Goal: Task Accomplishment & Management: Use online tool/utility

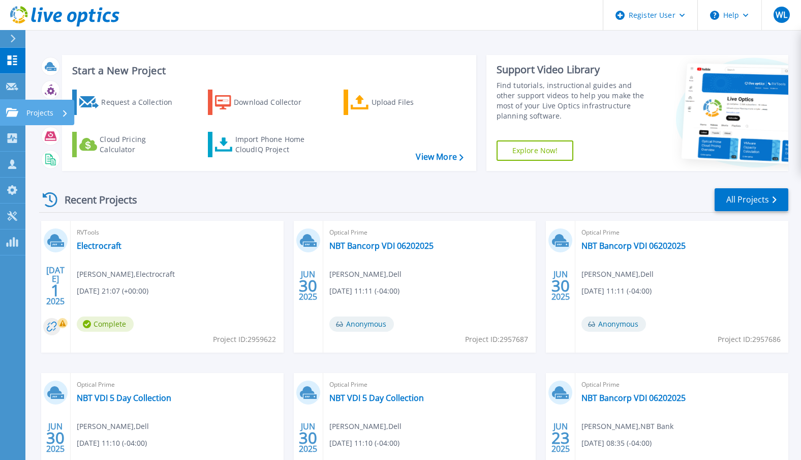
click at [11, 111] on icon at bounding box center [12, 112] width 12 height 9
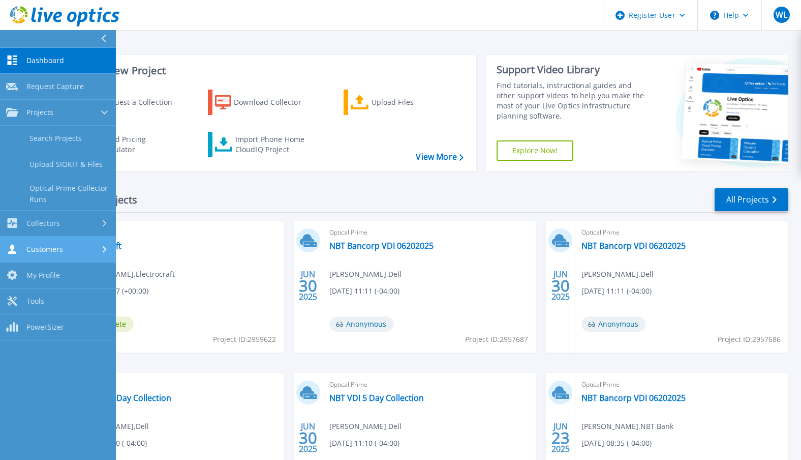
click at [91, 249] on div "Customers" at bounding box center [58, 249] width 104 height 10
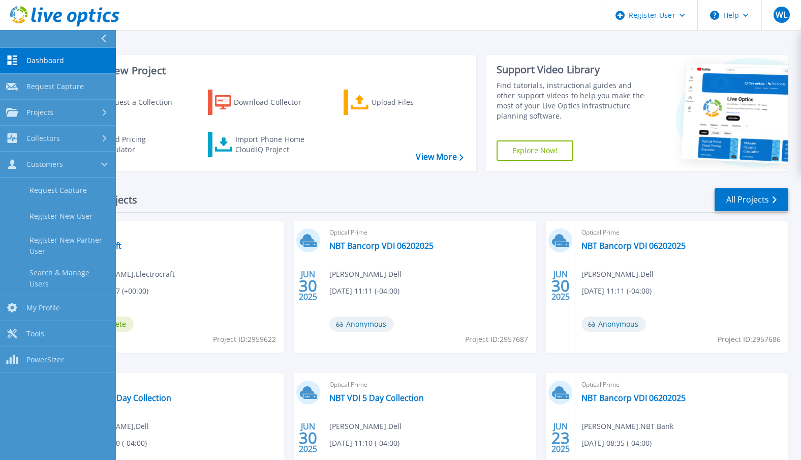
click at [49, 55] on link "Dashboard Dashboard" at bounding box center [58, 61] width 116 height 26
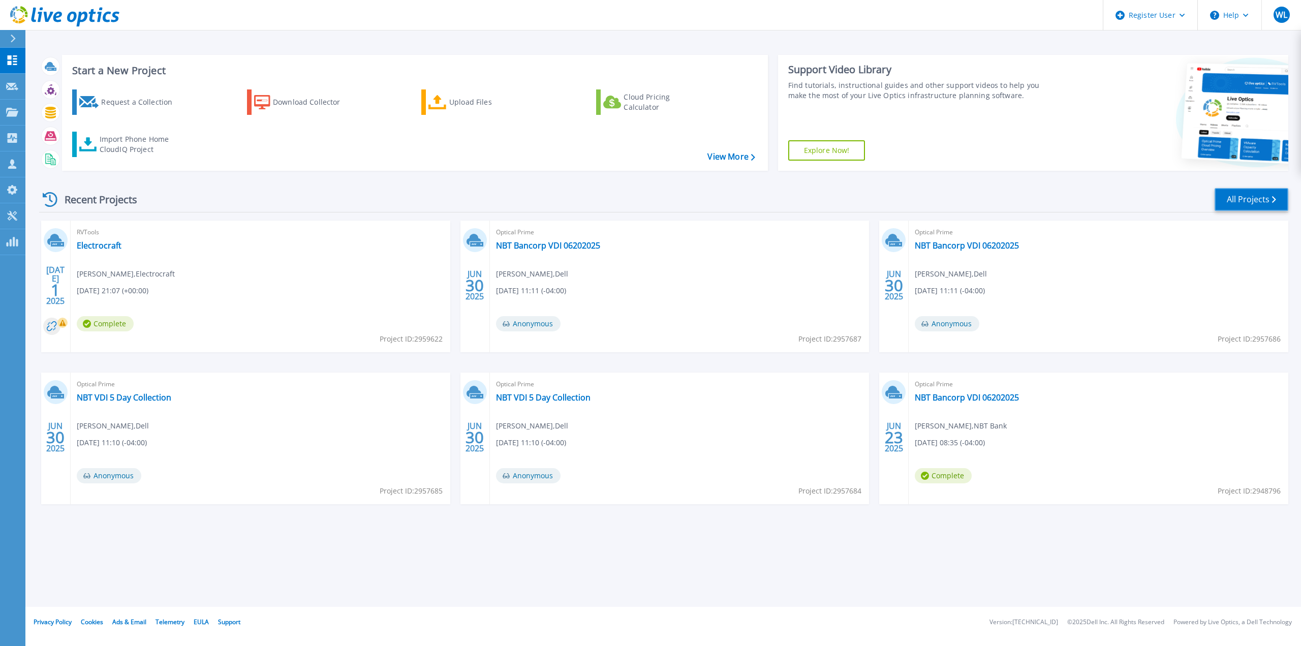
click at [808, 201] on link "All Projects" at bounding box center [1252, 199] width 74 height 23
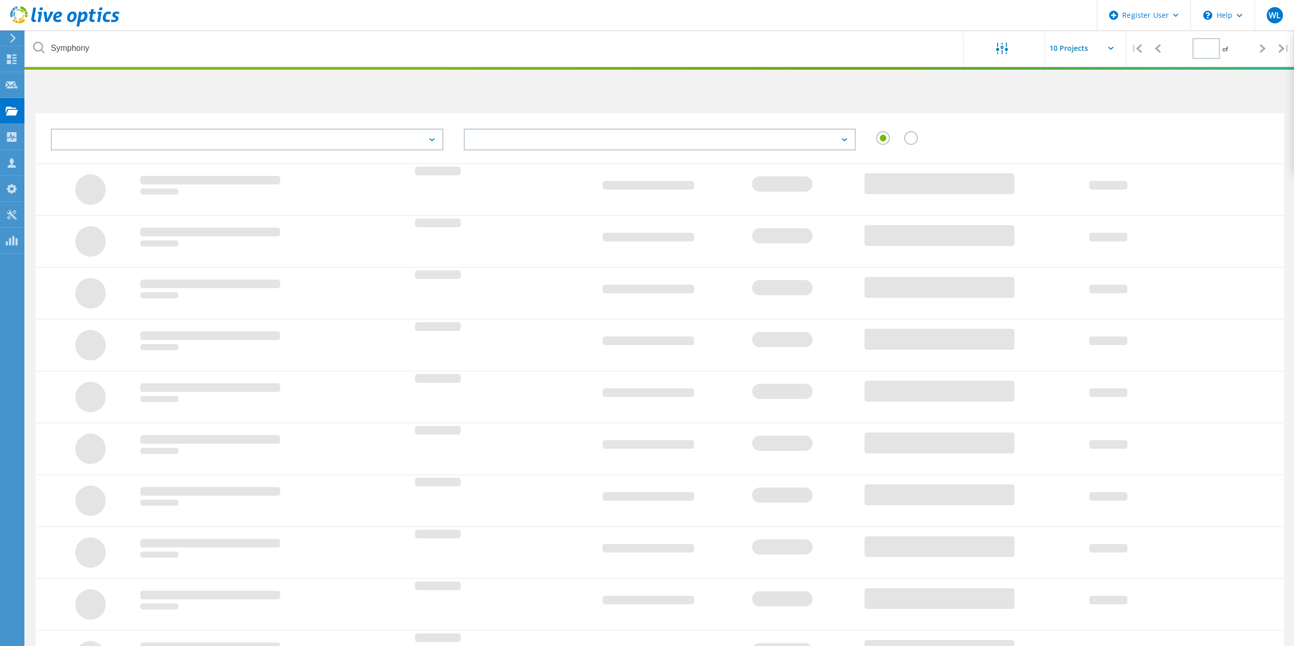
type input "1"
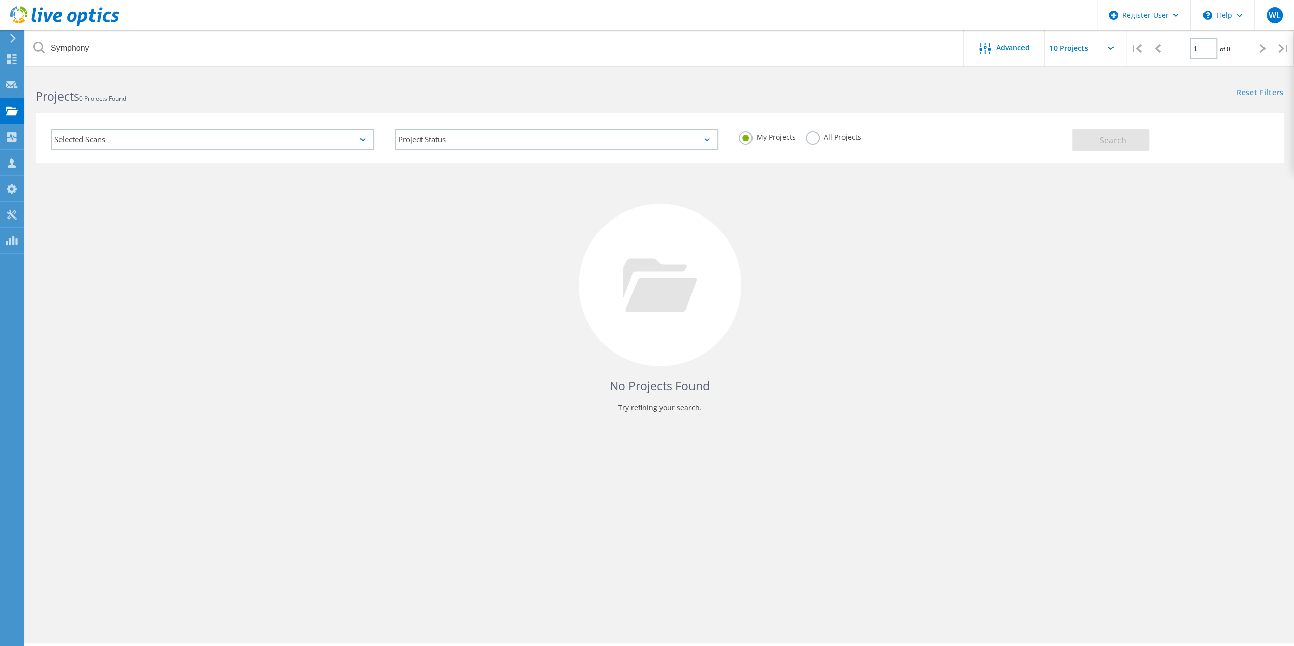
click at [810, 141] on label "All Projects" at bounding box center [833, 136] width 55 height 10
click at [0, 0] on input "All Projects" at bounding box center [0, 0] width 0 height 0
click at [190, 141] on div "Selected Scans" at bounding box center [212, 140] width 323 height 22
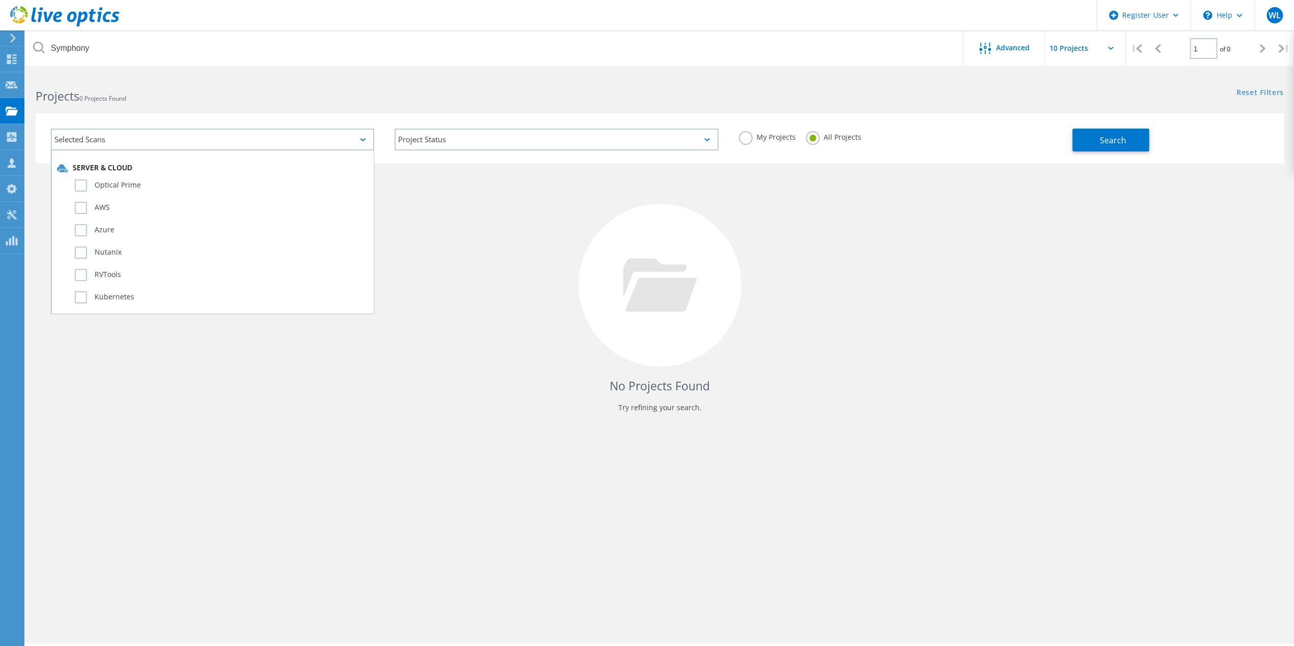
click at [186, 140] on div "Selected Scans" at bounding box center [212, 140] width 323 height 22
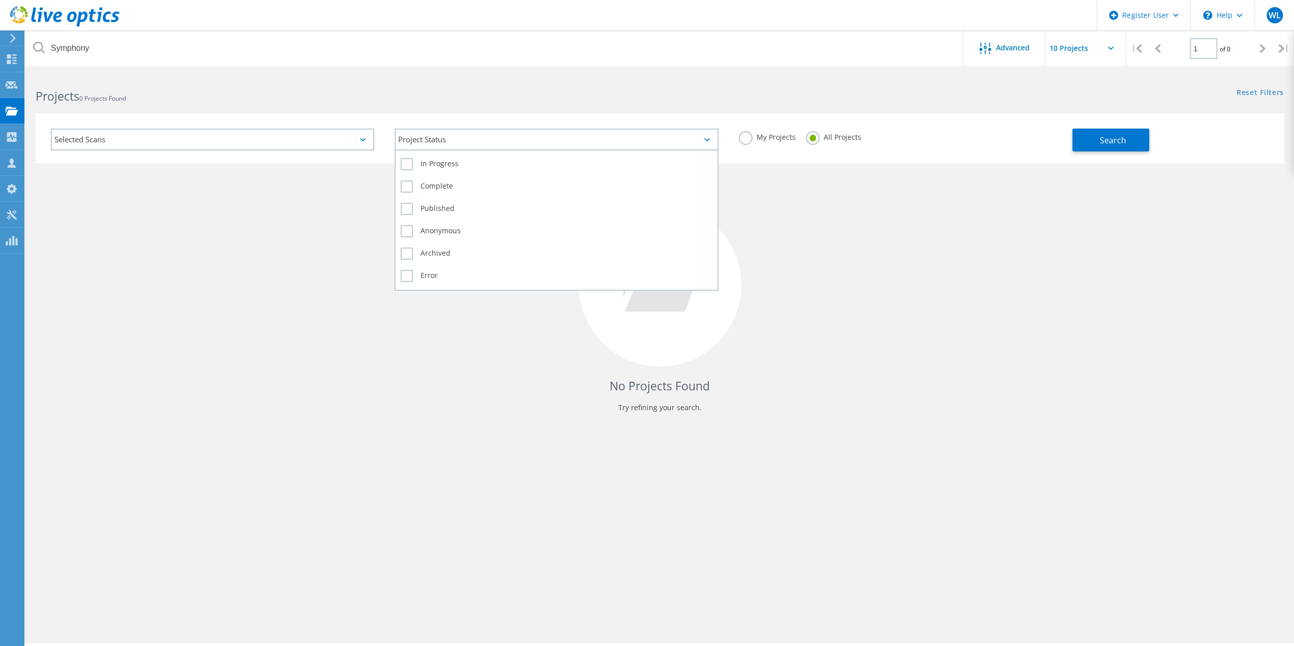
click at [469, 139] on div "Project Status" at bounding box center [555, 140] width 323 height 22
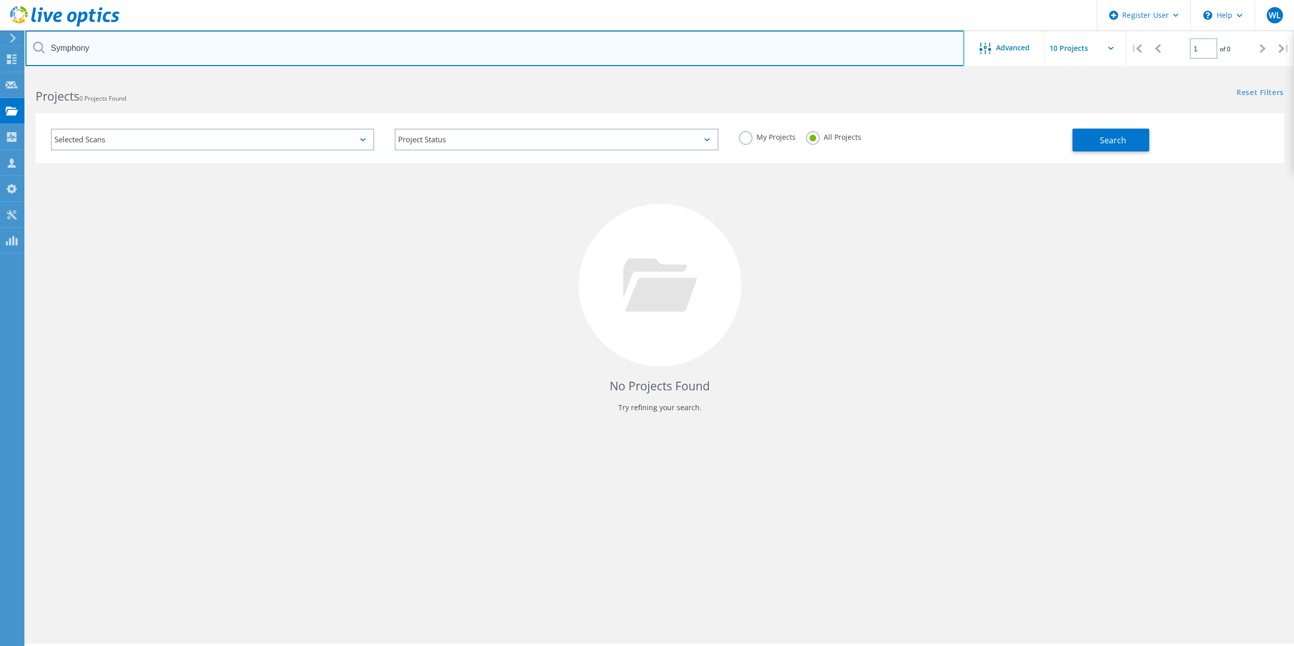
drag, startPoint x: 97, startPoint y: 51, endPoint x: 41, endPoint y: 45, distance: 56.8
click at [41, 45] on div "Symphony" at bounding box center [494, 48] width 938 height 36
type input "Smart Start"
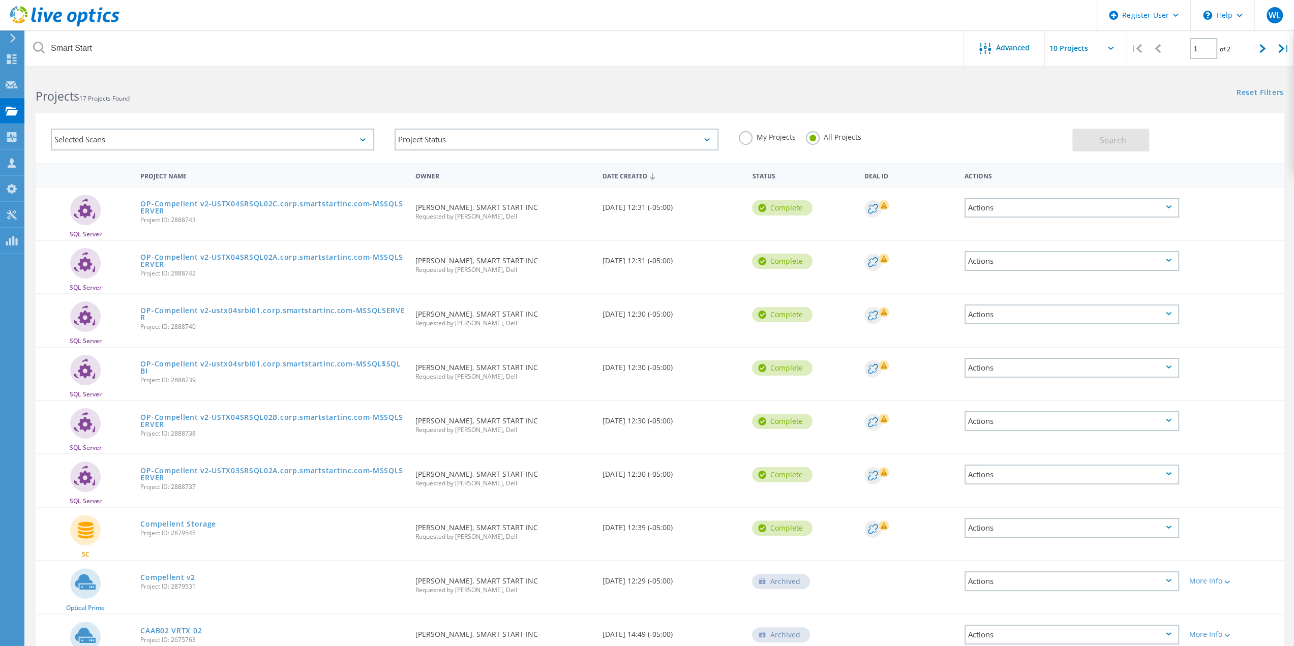
drag, startPoint x: 139, startPoint y: 532, endPoint x: 221, endPoint y: 544, distance: 82.7
click at [220, 544] on div "Compellent Storage Project ID: 2879545" at bounding box center [272, 527] width 274 height 39
copy span "Project ID: 2879545"
click at [188, 525] on link "Compellent Storage" at bounding box center [178, 524] width 76 height 7
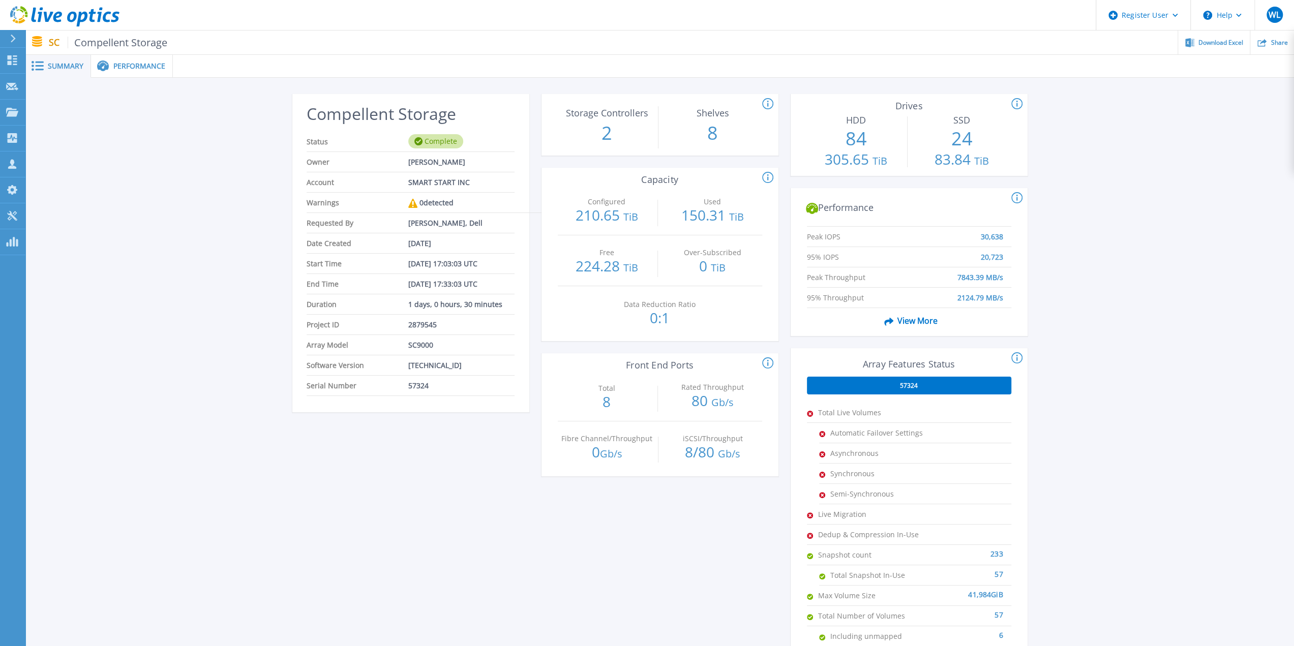
click at [116, 70] on span "Performance" at bounding box center [139, 66] width 52 height 7
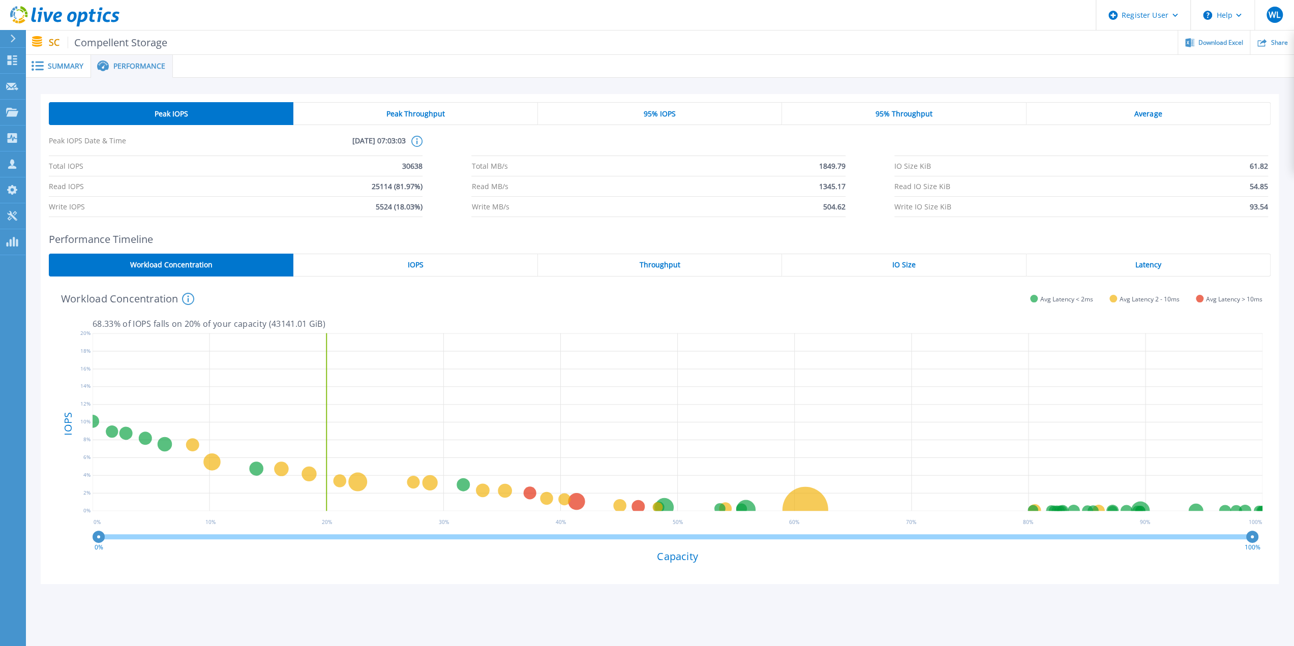
click at [444, 117] on div "Peak Throughput" at bounding box center [415, 113] width 244 height 23
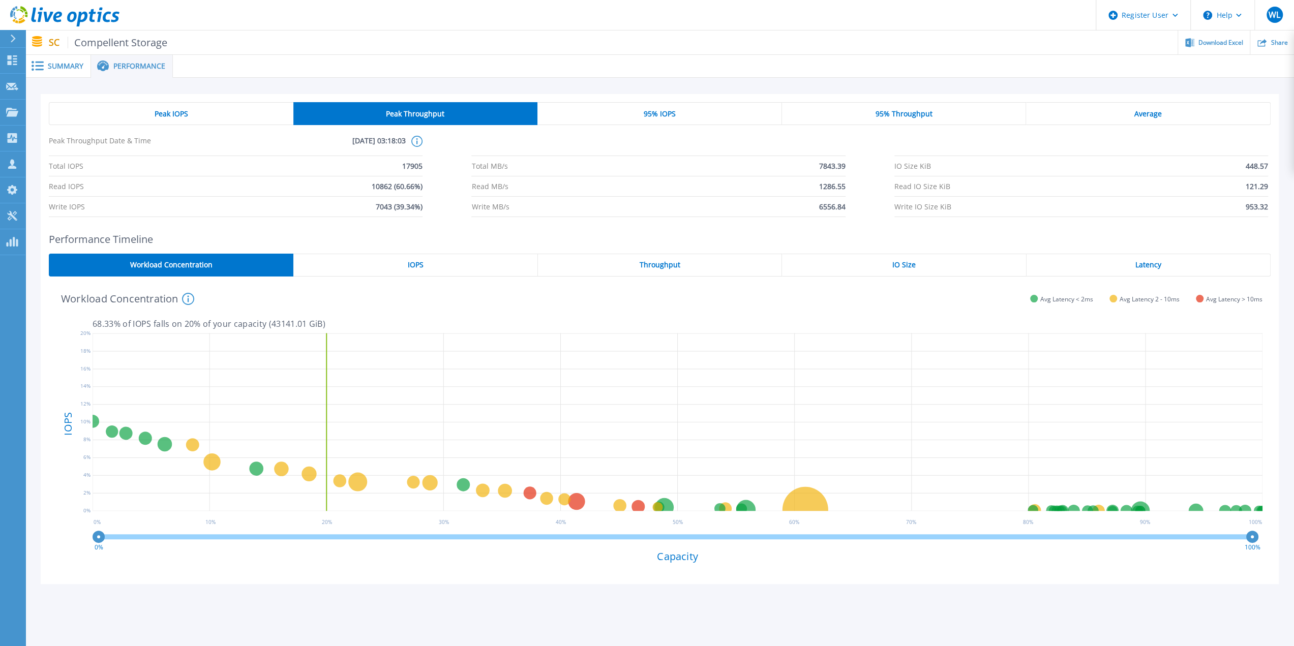
click at [192, 109] on div "Peak IOPS" at bounding box center [171, 113] width 244 height 23
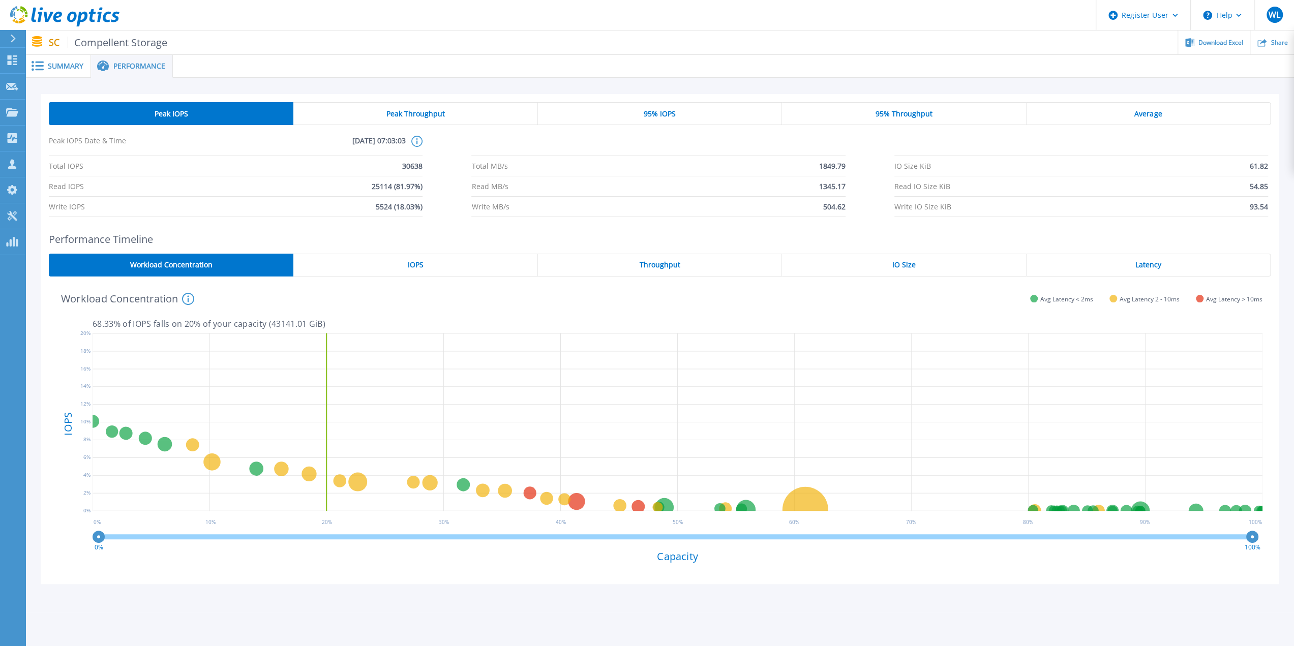
click at [435, 110] on span "Peak Throughput" at bounding box center [415, 114] width 58 height 8
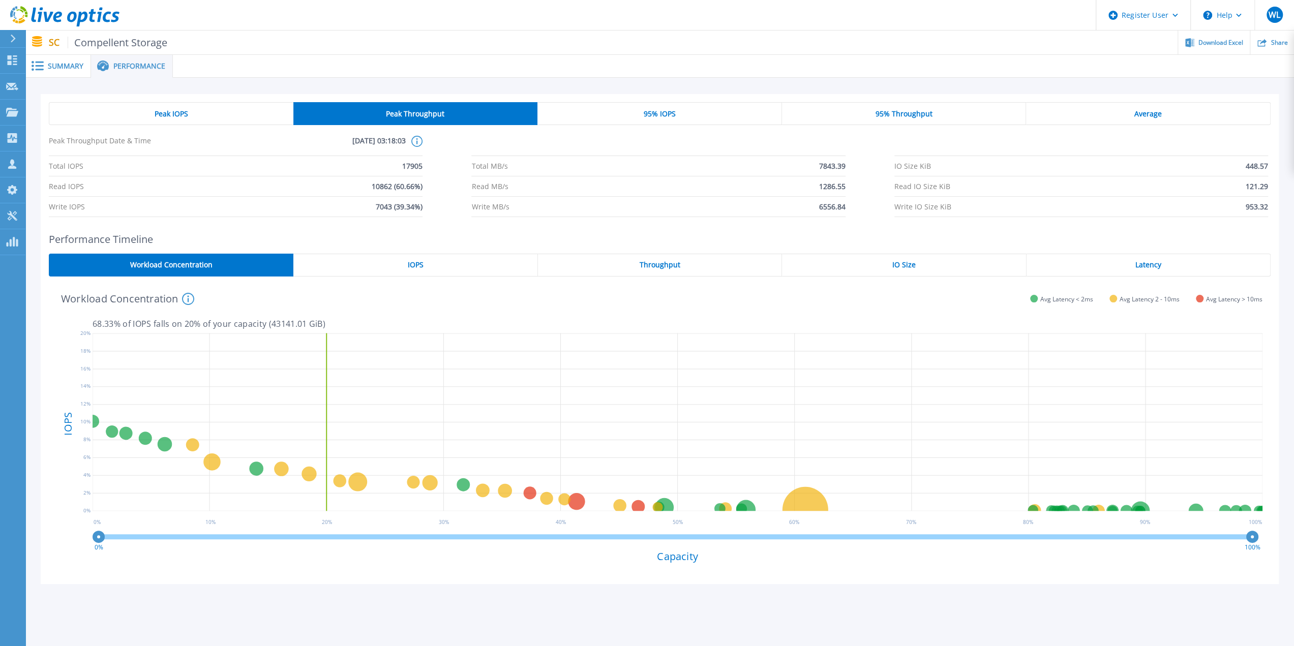
click at [667, 114] on span "95% IOPS" at bounding box center [659, 114] width 32 height 8
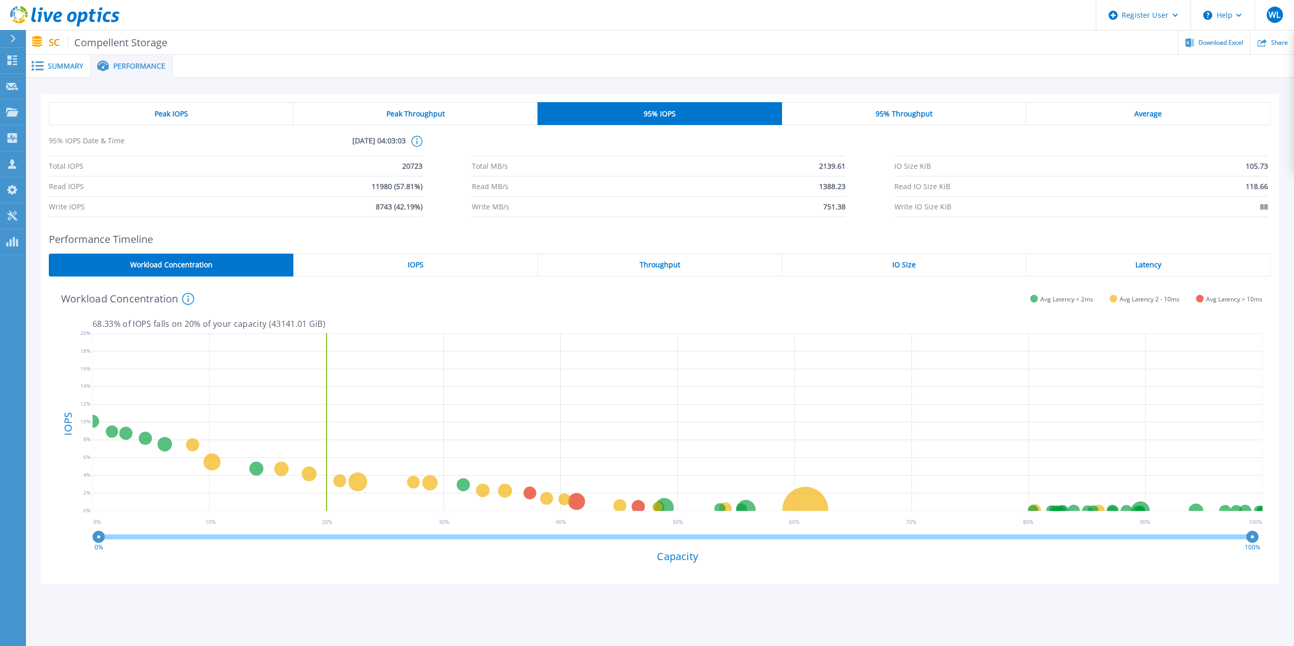
click at [874, 115] on div "95% Throughput" at bounding box center [904, 113] width 244 height 23
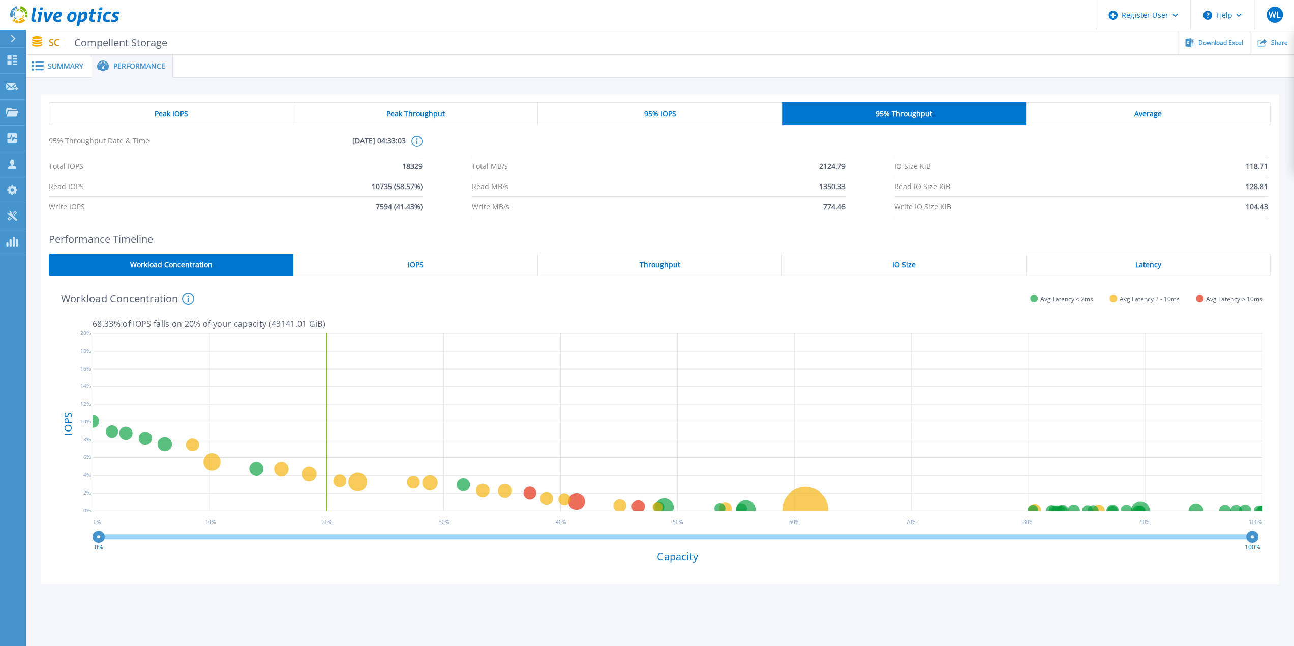
click at [1098, 115] on div "Average" at bounding box center [1148, 113] width 244 height 23
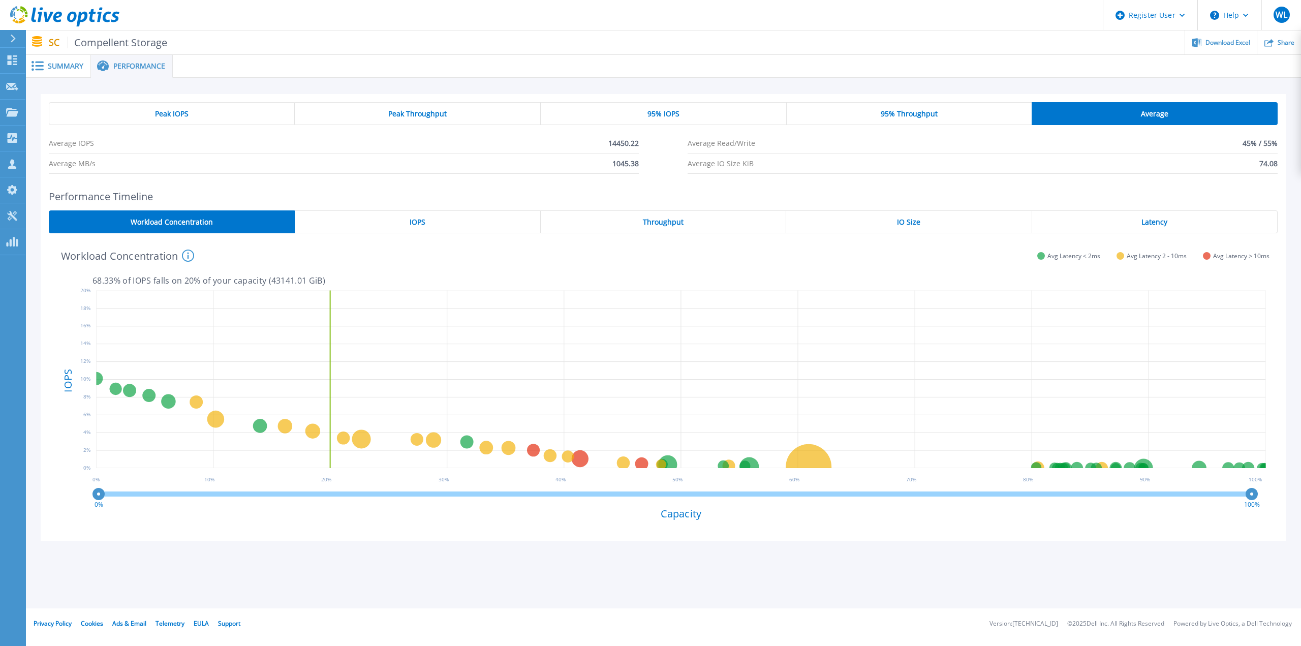
click at [154, 107] on div "Peak IOPS" at bounding box center [172, 113] width 246 height 23
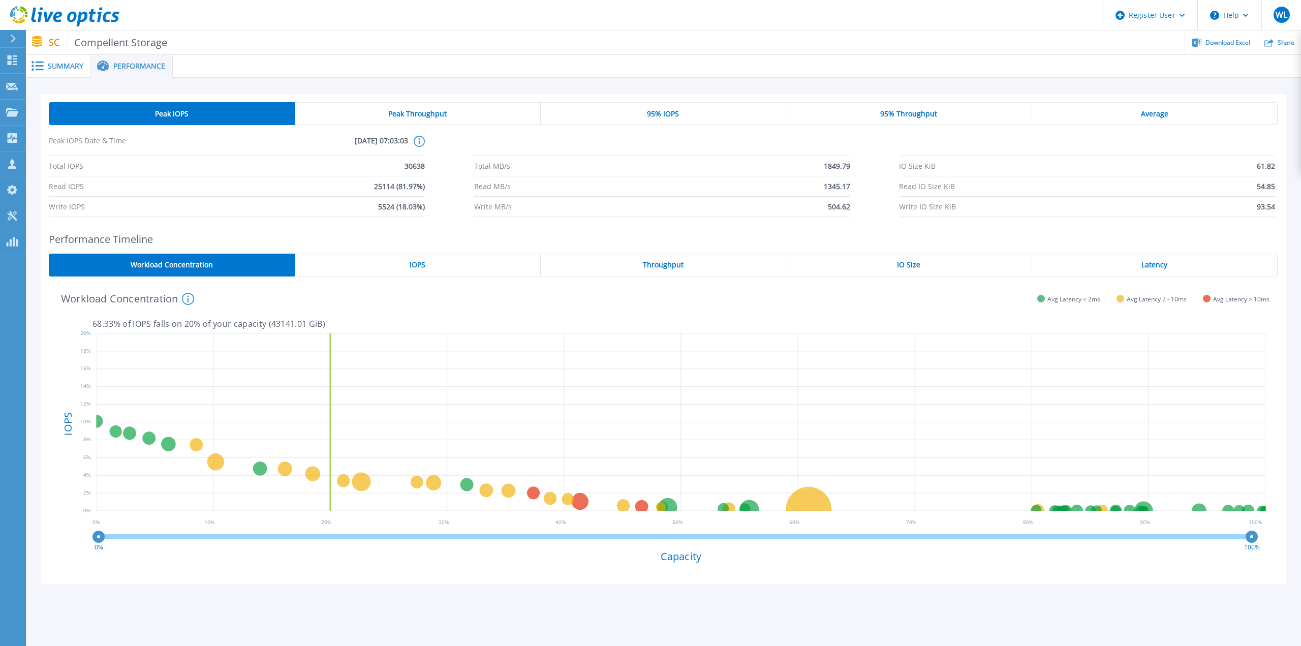
click at [160, 116] on span "Peak IOPS" at bounding box center [172, 114] width 34 height 8
click at [60, 69] on span "Summary" at bounding box center [66, 66] width 36 height 7
